Goal: Transaction & Acquisition: Purchase product/service

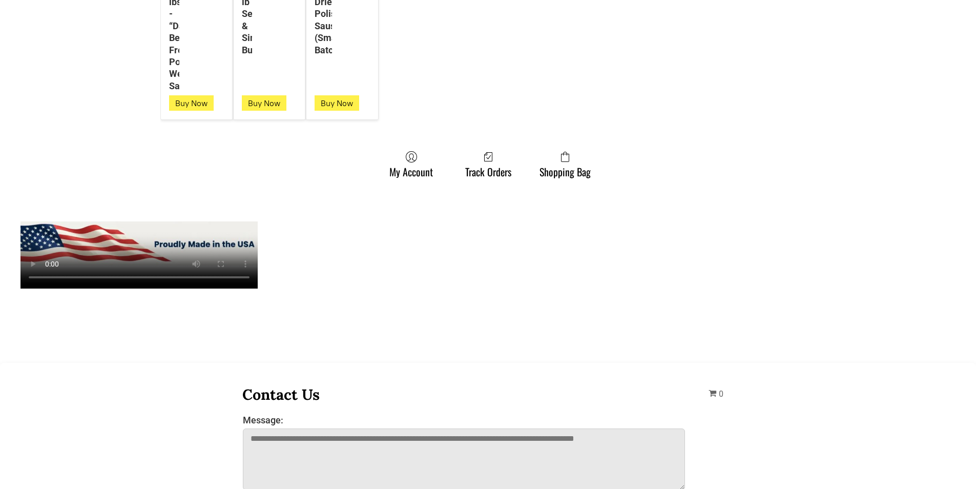
scroll to position [2970, 0]
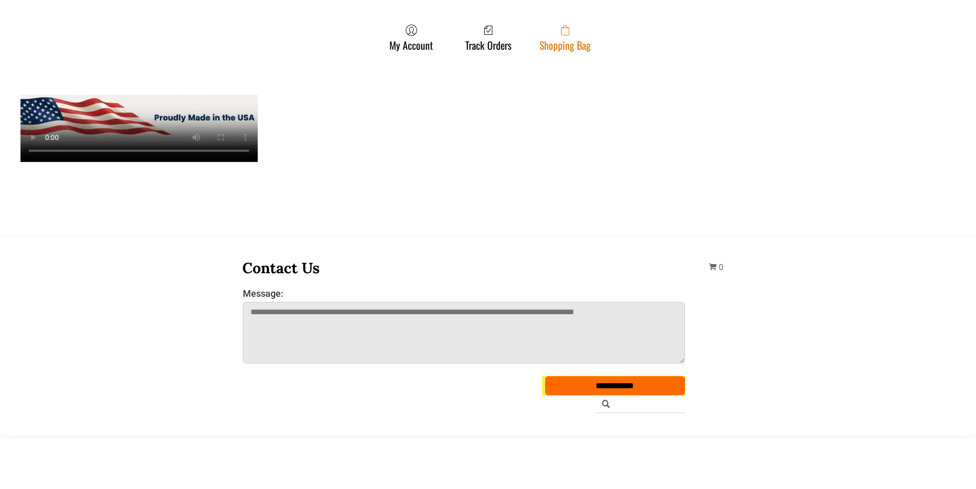
click at [542, 33] on span at bounding box center [564, 30] width 51 height 12
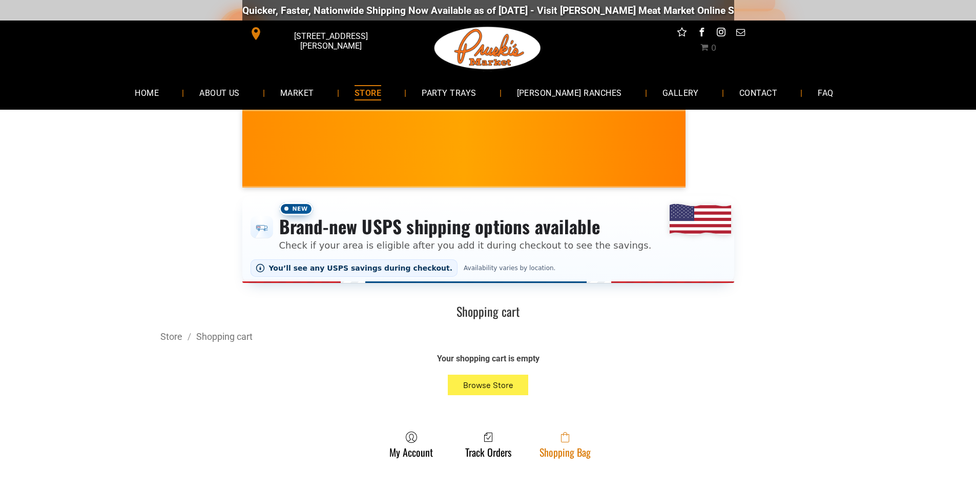
click at [562, 454] on link "Shopping Bag" at bounding box center [564, 444] width 61 height 27
click at [588, 441] on span at bounding box center [564, 437] width 51 height 12
click at [583, 454] on link "Shopping Bag" at bounding box center [564, 444] width 61 height 27
